Goal: Check status: Check status

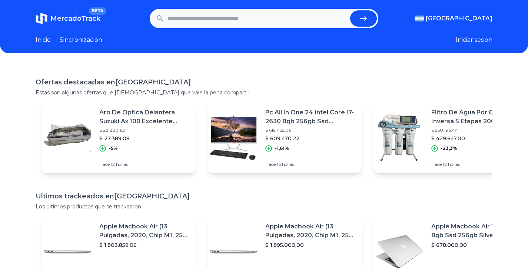
paste input "**********"
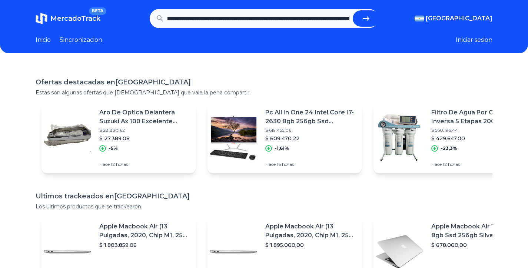
click at [370, 19] on icon "submit" at bounding box center [365, 18] width 9 height 9
type input "**********"
